Goal: Information Seeking & Learning: Understand process/instructions

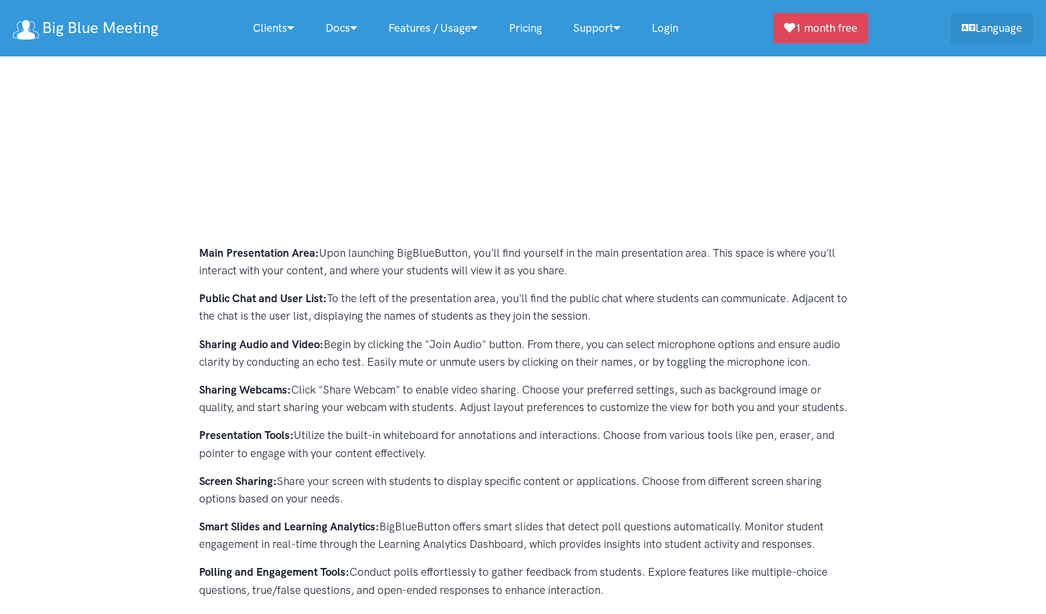
scroll to position [427, 0]
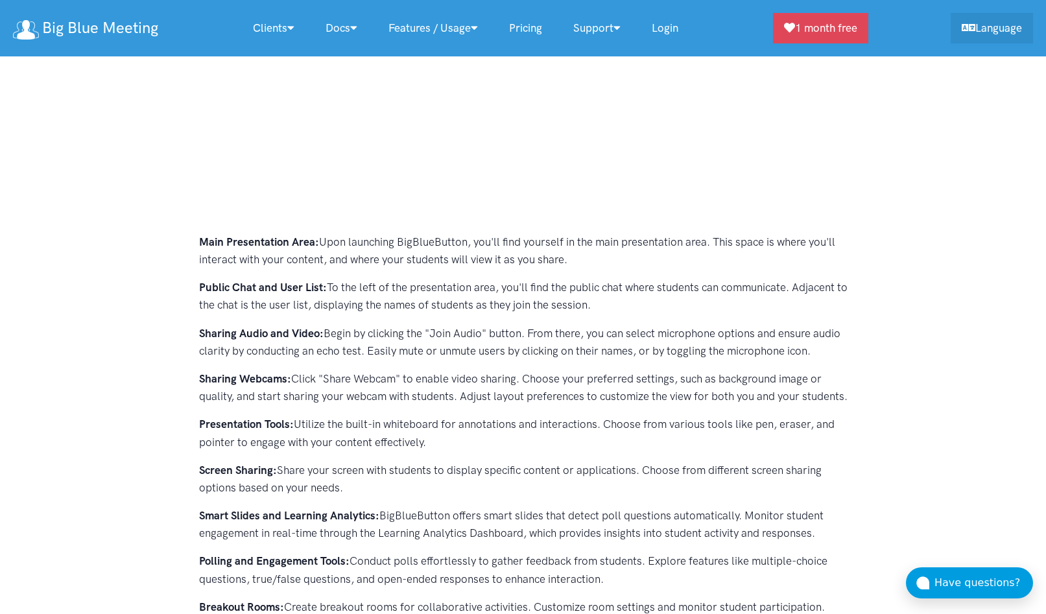
drag, startPoint x: 194, startPoint y: 239, endPoint x: 608, endPoint y: 423, distance: 453.5
click at [608, 423] on div "Main Presentation Area: Upon launching BigBlueButton, you'll find yourself in t…" at bounding box center [523, 310] width 674 height 940
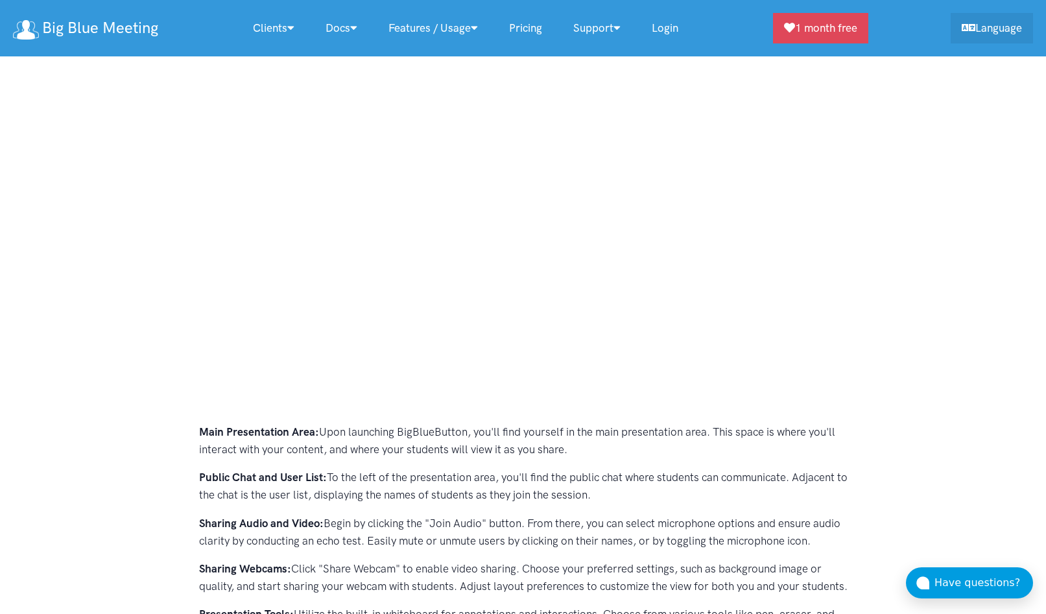
scroll to position [0, 0]
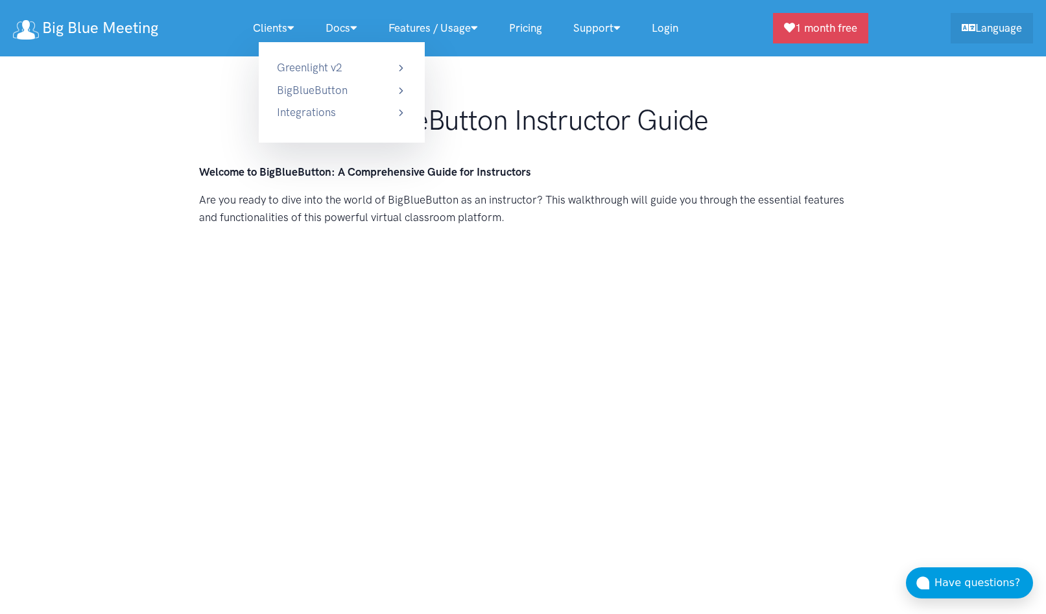
click at [329, 26] on link "Docs" at bounding box center [341, 28] width 63 height 28
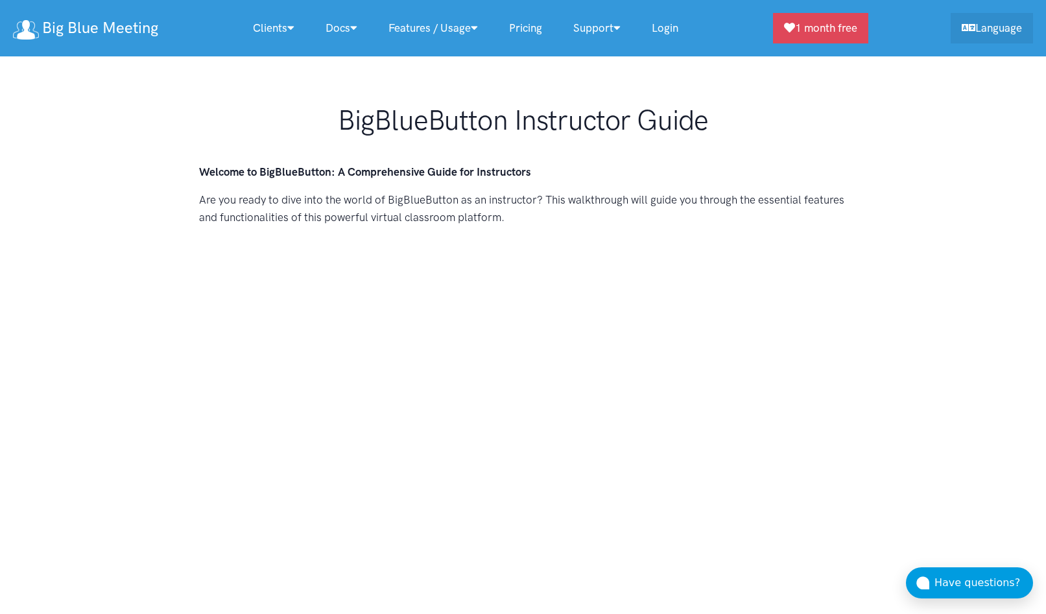
click at [329, 26] on link "Docs" at bounding box center [341, 28] width 63 height 28
click at [330, 26] on link "Docs" at bounding box center [341, 28] width 63 height 28
click at [353, 28] on icon at bounding box center [353, 27] width 7 height 11
click at [351, 28] on link "Docs" at bounding box center [341, 28] width 63 height 28
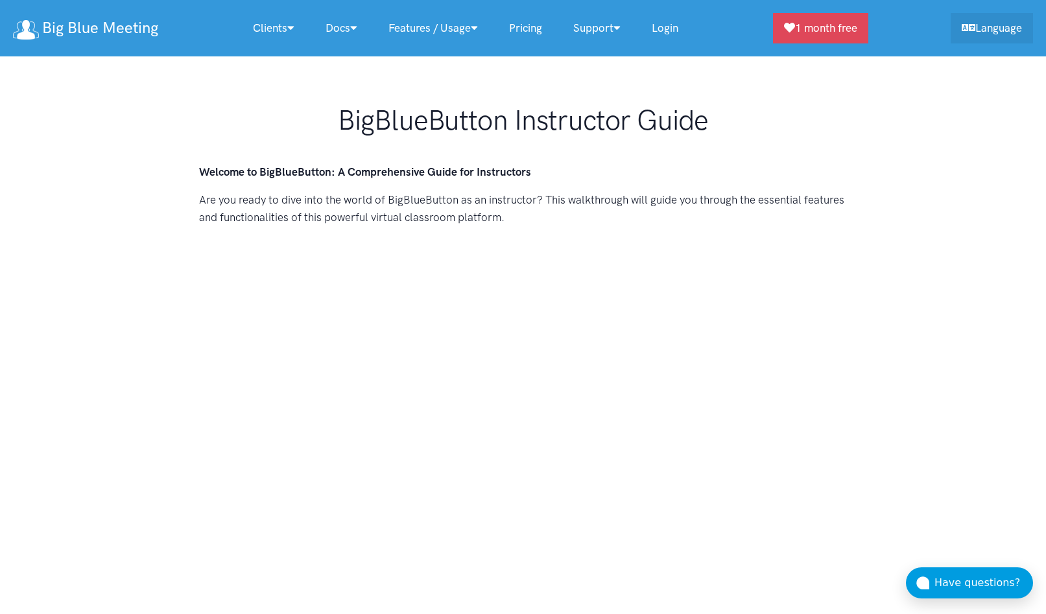
click at [351, 30] on link "Docs" at bounding box center [341, 28] width 63 height 28
